Goal: Information Seeking & Learning: Check status

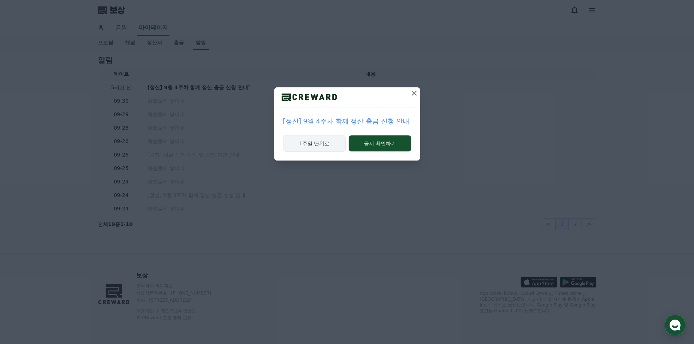
click at [326, 144] on font "1주일 단위로" at bounding box center [314, 144] width 30 height 6
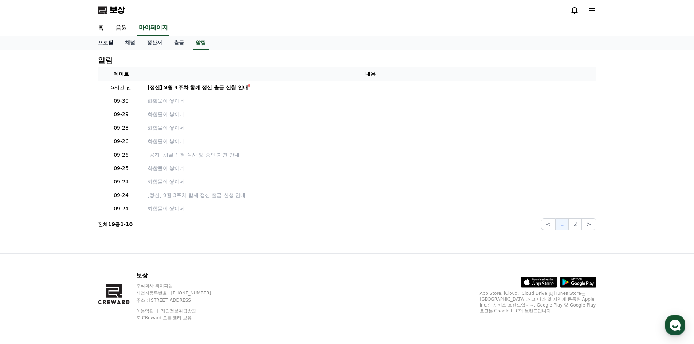
click at [105, 42] on font "프로필" at bounding box center [105, 43] width 15 height 6
select select "**********"
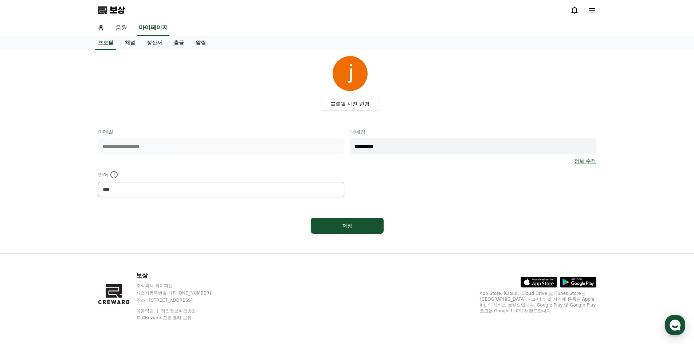
click at [122, 29] on font "음원" at bounding box center [121, 27] width 12 height 7
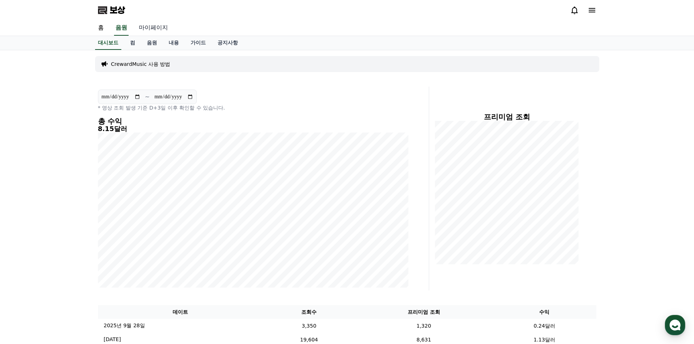
click at [156, 24] on font "마이페이지" at bounding box center [153, 27] width 29 height 7
select select "**********"
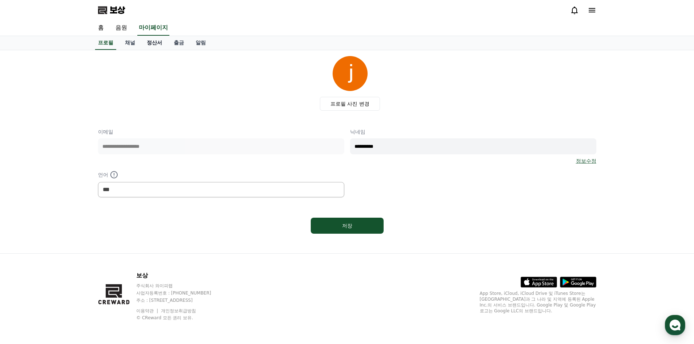
click at [159, 40] on font "정산서" at bounding box center [154, 43] width 15 height 6
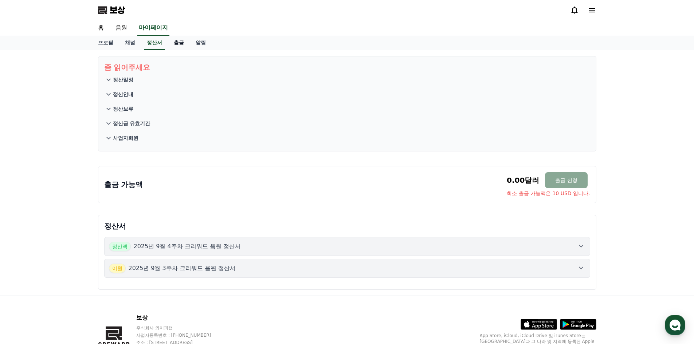
click at [181, 42] on font "출금" at bounding box center [179, 43] width 10 height 6
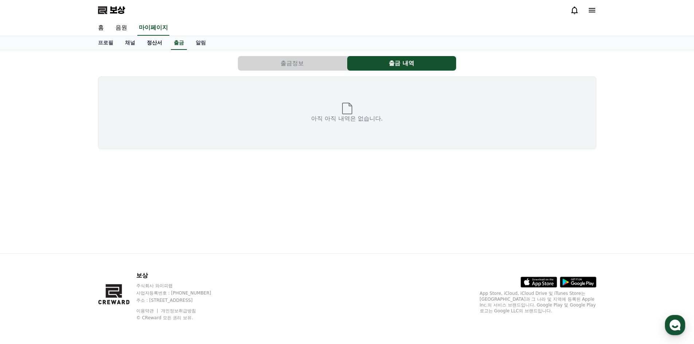
click at [159, 43] on font "정산서" at bounding box center [154, 43] width 15 height 6
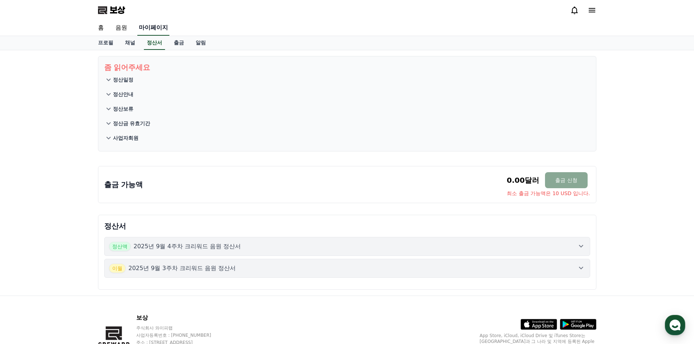
click at [140, 35] on link "마이페이지" at bounding box center [153, 27] width 32 height 15
select select "**********"
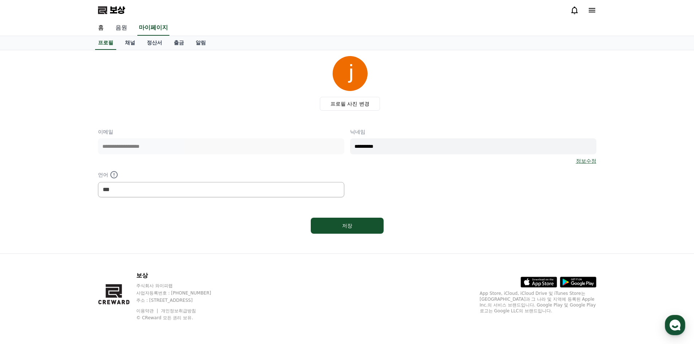
click at [126, 29] on font "음원" at bounding box center [121, 27] width 12 height 7
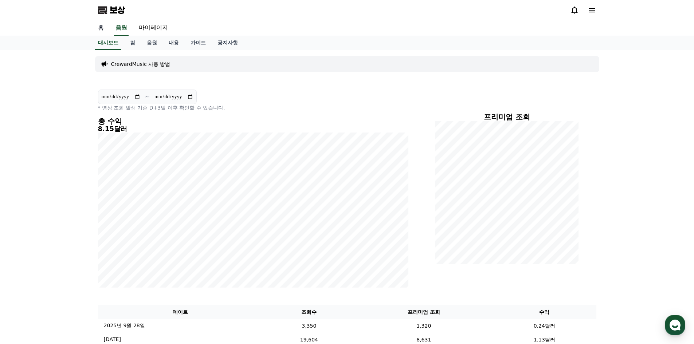
click at [105, 28] on link "홈" at bounding box center [100, 27] width 17 height 15
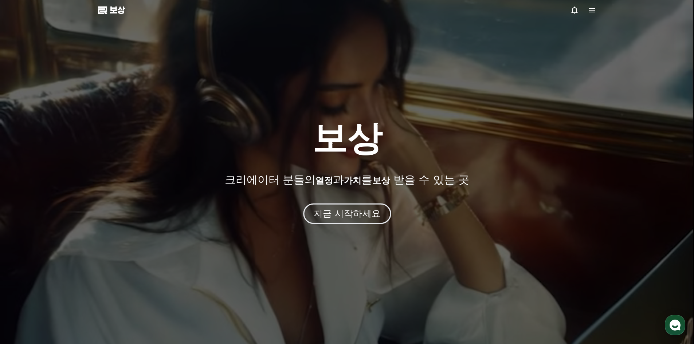
click at [337, 210] on font "지금 시작하세요" at bounding box center [346, 213] width 67 height 11
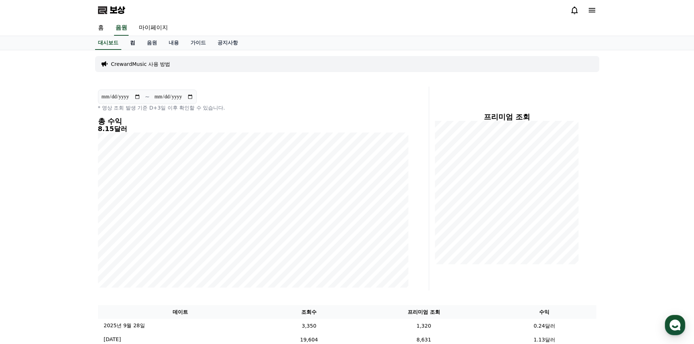
click at [136, 43] on link "컴" at bounding box center [132, 43] width 17 height 14
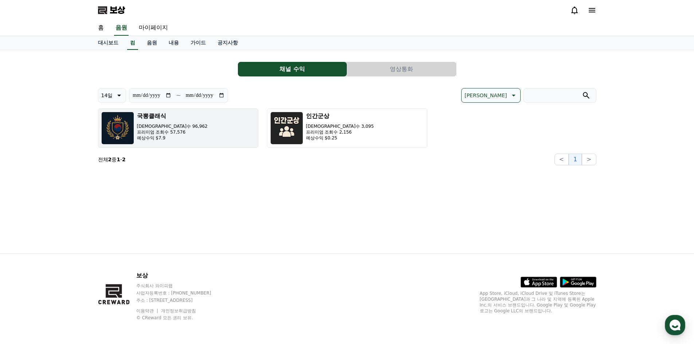
click at [206, 143] on button "국뽕클래식 조회수 96,962 프리미엄 조회수 57,576 예상수익 $7.9" at bounding box center [178, 128] width 160 height 39
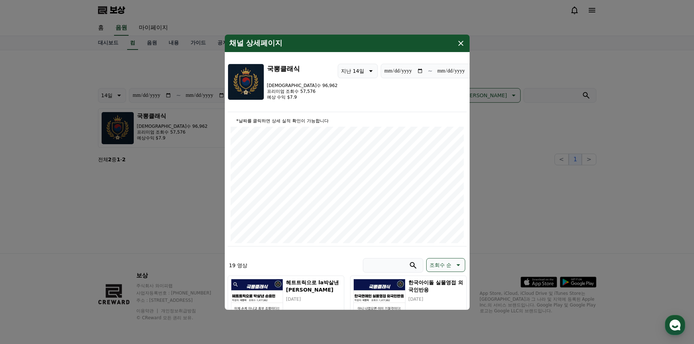
click at [462, 42] on icon "모달" at bounding box center [460, 43] width 5 height 5
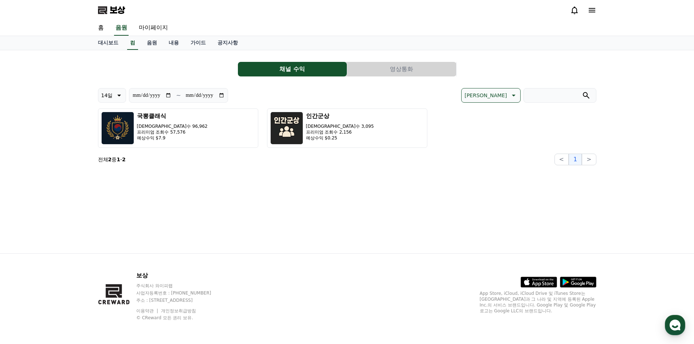
click at [405, 75] on button "영상통화" at bounding box center [401, 69] width 109 height 15
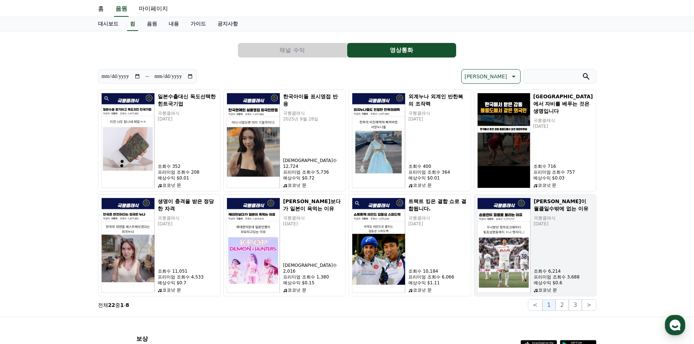
scroll to position [36, 0]
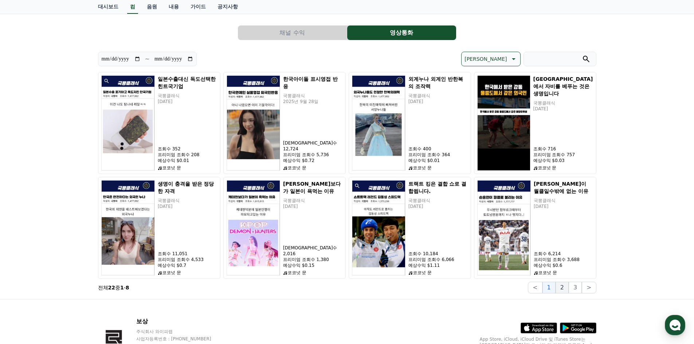
click at [569, 291] on button "2" at bounding box center [562, 288] width 13 height 12
